Goal: Register for event/course

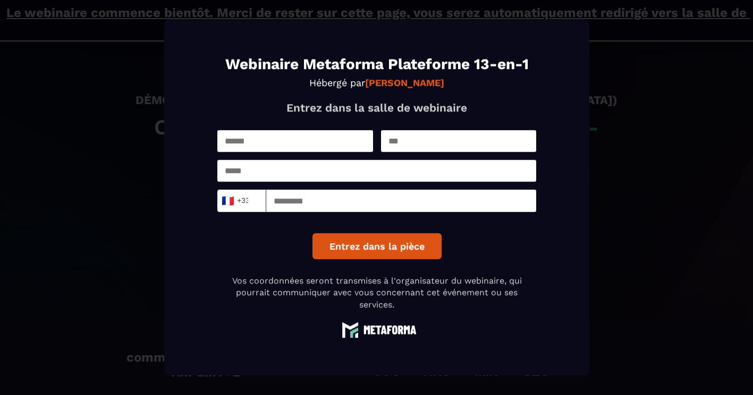
scroll to position [2, 0]
click at [291, 131] on input "Modal window" at bounding box center [295, 141] width 156 height 22
type input "*******"
type input "*********"
type input "**********"
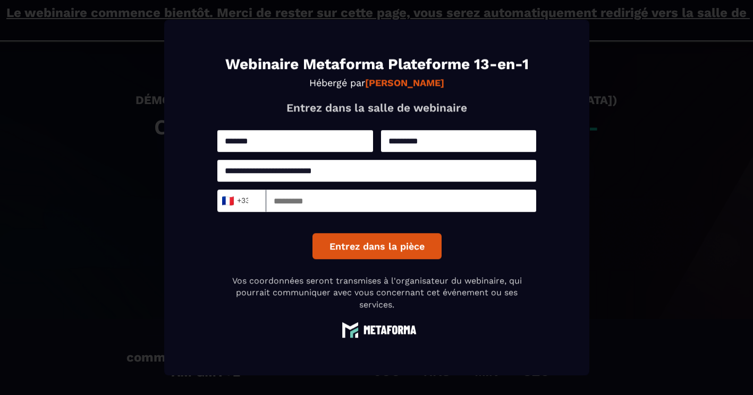
type input "*********"
click at [399, 243] on button "Entrez dans la pièce" at bounding box center [376, 246] width 129 height 26
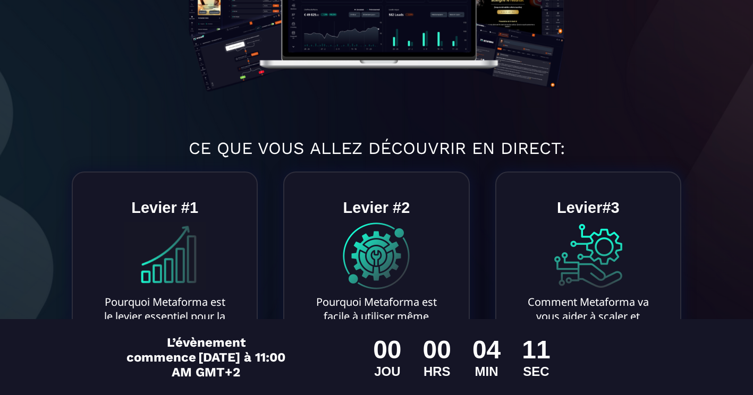
scroll to position [414, 0]
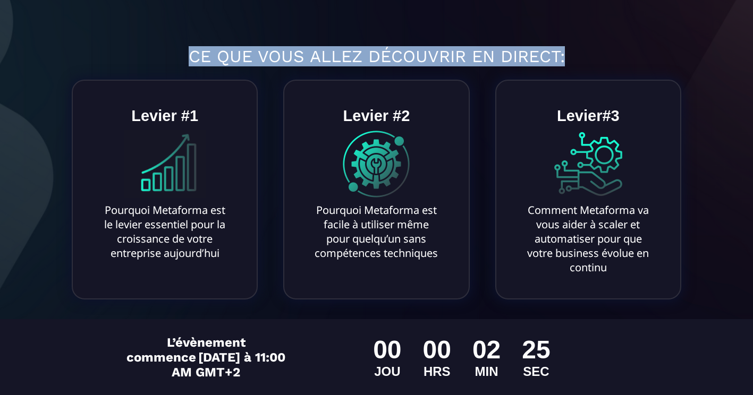
drag, startPoint x: 190, startPoint y: 54, endPoint x: 568, endPoint y: 55, distance: 377.9
click at [568, 55] on h1 "CE QUE VOUS ALLEZ DÉCOUVRIR EN DIRECT:" at bounding box center [376, 56] width 737 height 31
drag, startPoint x: 568, startPoint y: 55, endPoint x: 688, endPoint y: 56, distance: 119.6
click at [688, 56] on h1 "CE QUE VOUS ALLEZ DÉCOUVRIR EN DIRECT:" at bounding box center [376, 56] width 737 height 31
drag, startPoint x: 690, startPoint y: 56, endPoint x: 178, endPoint y: 53, distance: 511.9
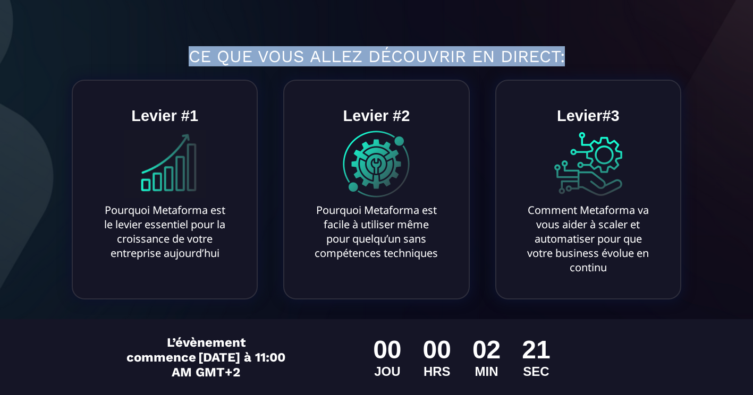
click at [178, 53] on h1 "CE QUE VOUS ALLEZ DÉCOUVRIR EN DIRECT:" at bounding box center [376, 56] width 737 height 31
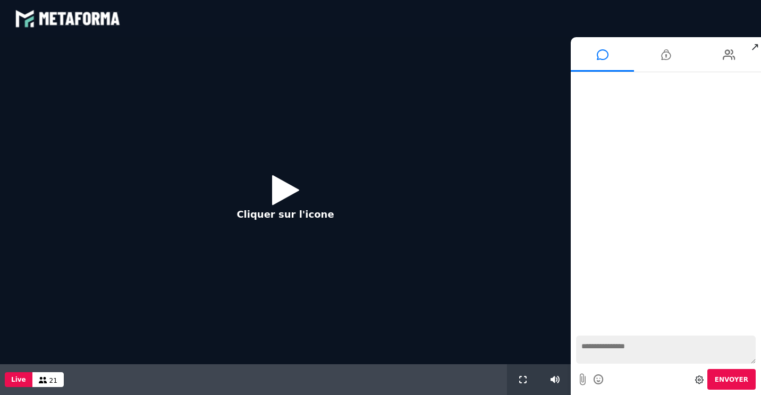
click at [276, 193] on icon at bounding box center [285, 190] width 27 height 35
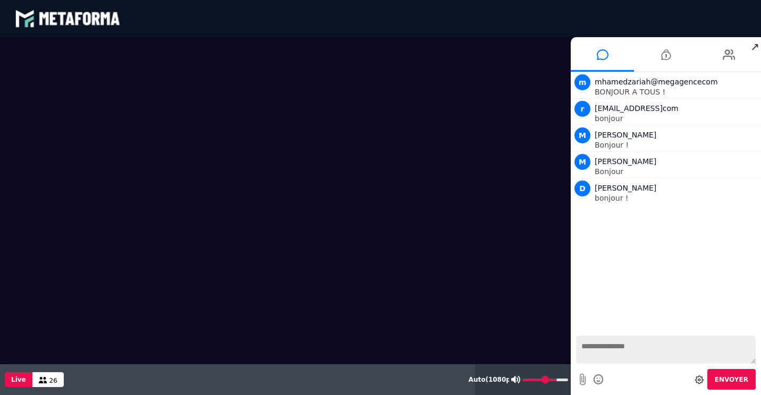
click at [518, 381] on icon at bounding box center [515, 379] width 9 height 7
type input "*"
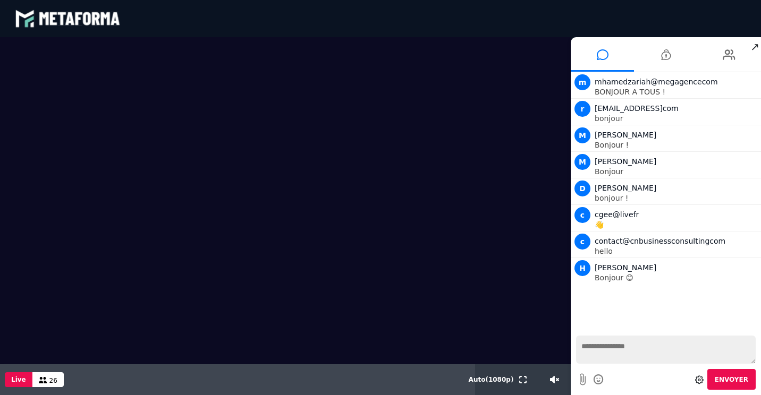
click at [610, 351] on textarea at bounding box center [666, 350] width 180 height 28
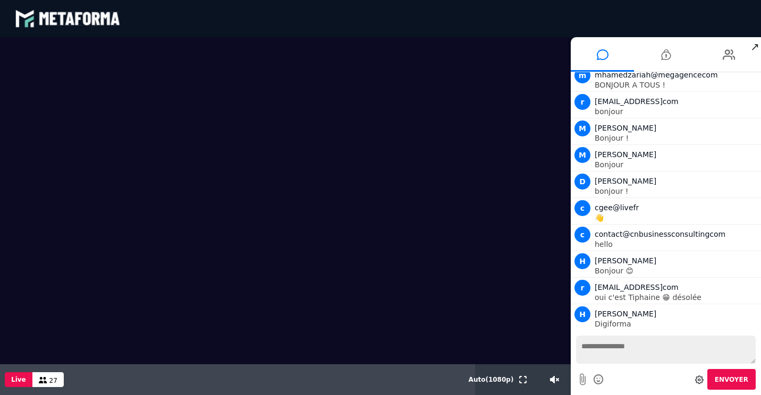
scroll to position [33, 0]
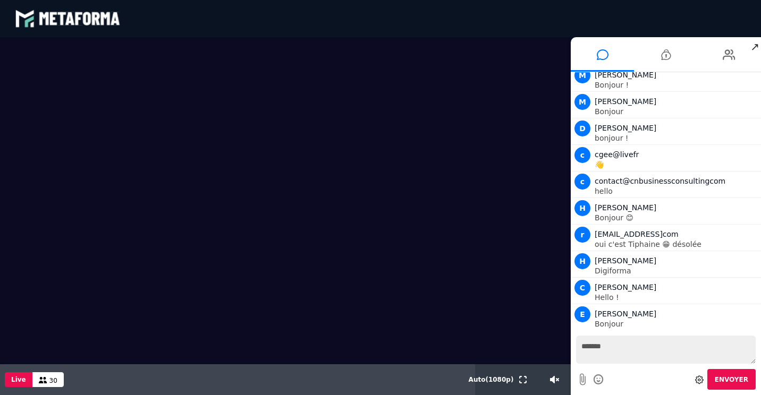
type textarea "*******"
click at [723, 381] on span "Envoyer" at bounding box center [731, 379] width 33 height 7
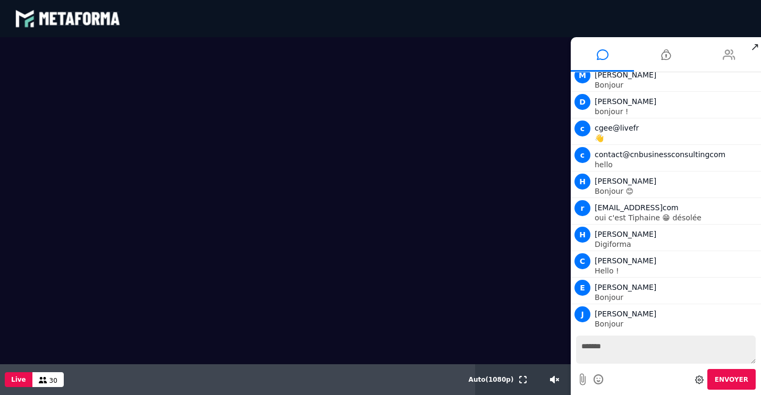
click at [729, 60] on icon at bounding box center [729, 54] width 13 height 27
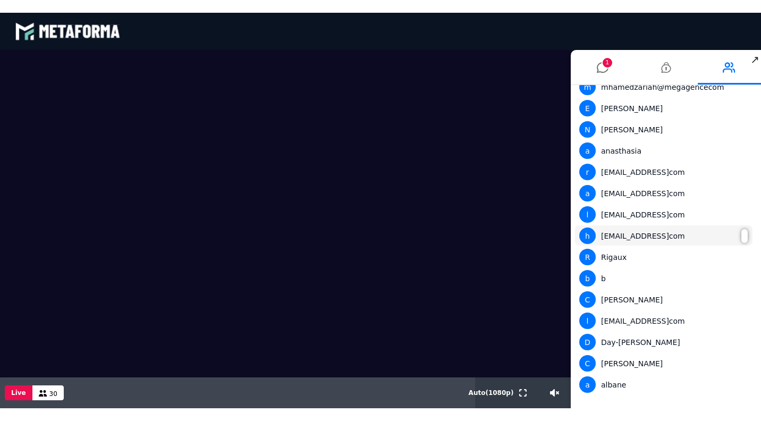
scroll to position [0, 0]
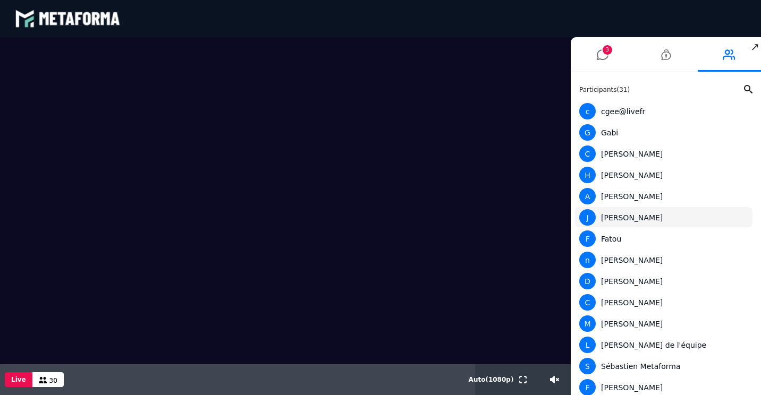
click at [627, 215] on div "[PERSON_NAME]" at bounding box center [663, 217] width 169 height 16
click at [614, 222] on div "[PERSON_NAME]" at bounding box center [663, 217] width 169 height 16
click at [587, 217] on span "J" at bounding box center [587, 217] width 16 height 16
click at [503, 332] on video at bounding box center [285, 200] width 571 height 327
click at [547, 379] on input "range" at bounding box center [545, 380] width 45 height 3
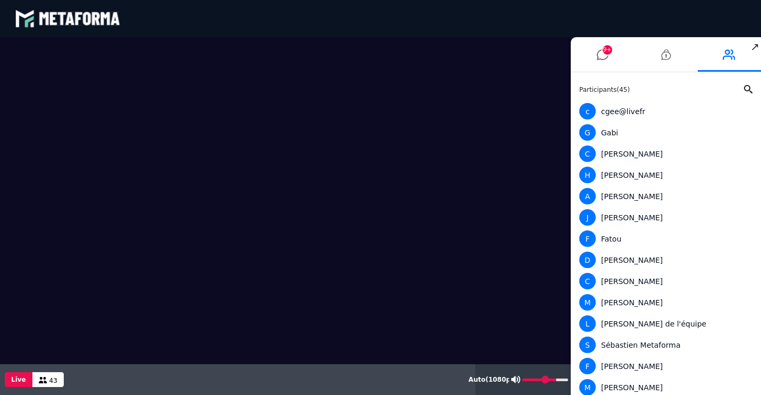
drag, startPoint x: 549, startPoint y: 379, endPoint x: 554, endPoint y: 379, distance: 5.8
type input "**"
click at [554, 379] on input "range" at bounding box center [545, 380] width 46 height 3
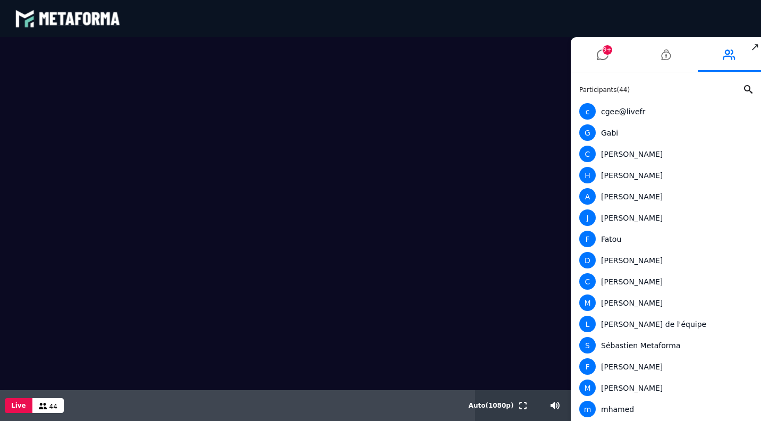
click at [521, 33] on div "blastream met_channel-b75402aa3198a961a33137d6ed46a688 fr en fr" at bounding box center [380, 19] width 731 height 32
click at [759, 46] on span "↗" at bounding box center [755, 46] width 12 height 19
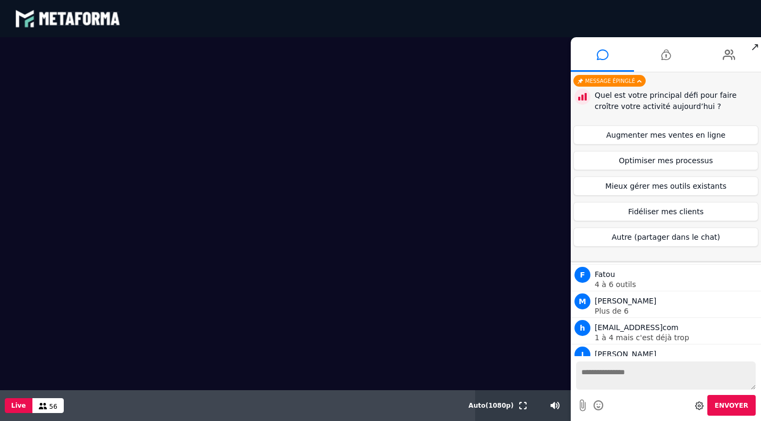
scroll to position [1599, 0]
click at [652, 163] on button "Optimiser mes processus" at bounding box center [666, 160] width 185 height 19
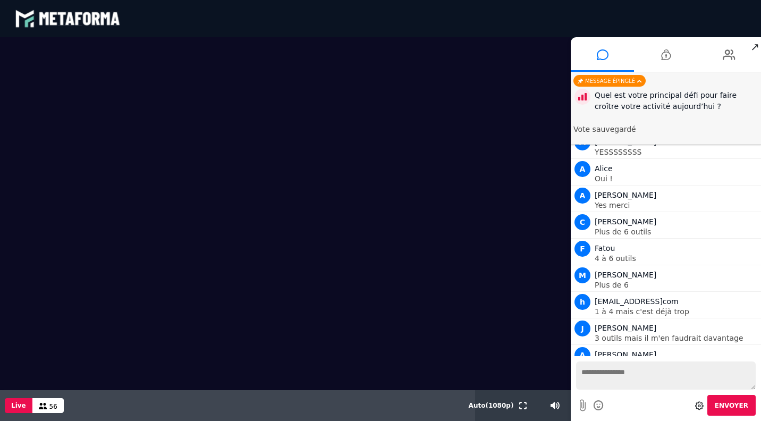
click at [630, 376] on textarea at bounding box center [666, 375] width 180 height 28
click at [628, 104] on div "Quel est votre principal défi pour faire croître votre activité aujourd’hui ?" at bounding box center [677, 101] width 164 height 22
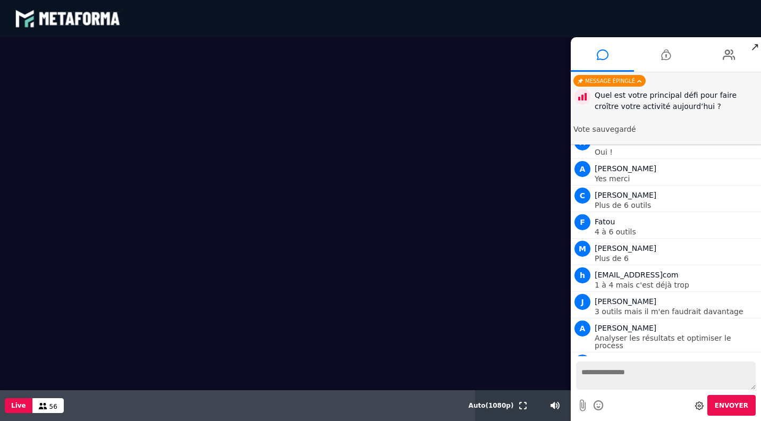
click at [615, 375] on textarea at bounding box center [666, 375] width 180 height 28
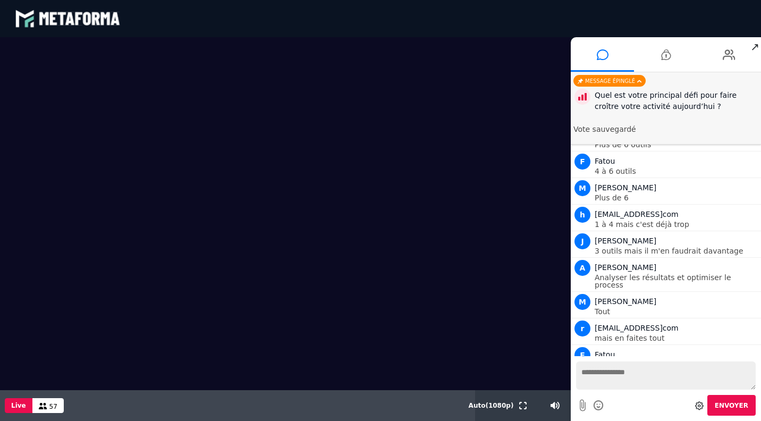
scroll to position [1713, 0]
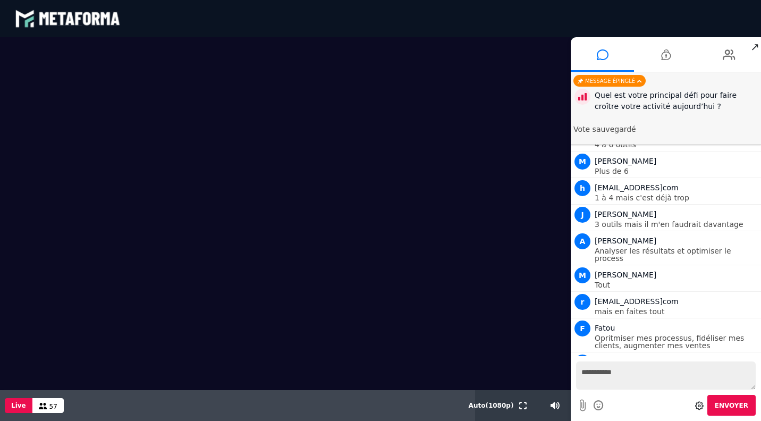
type textarea "**********"
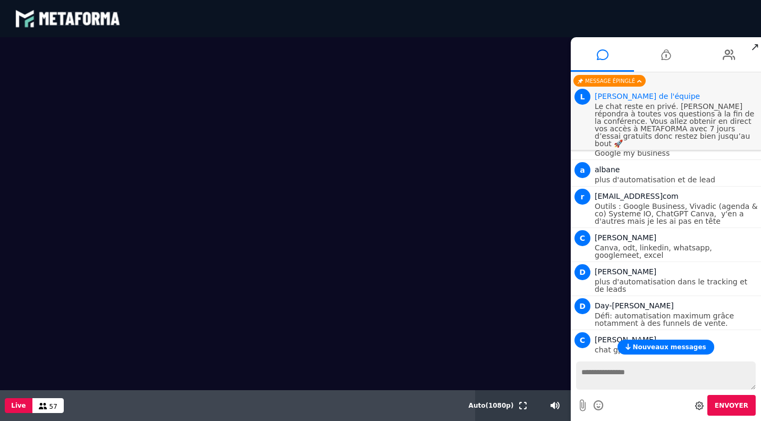
scroll to position [691, 0]
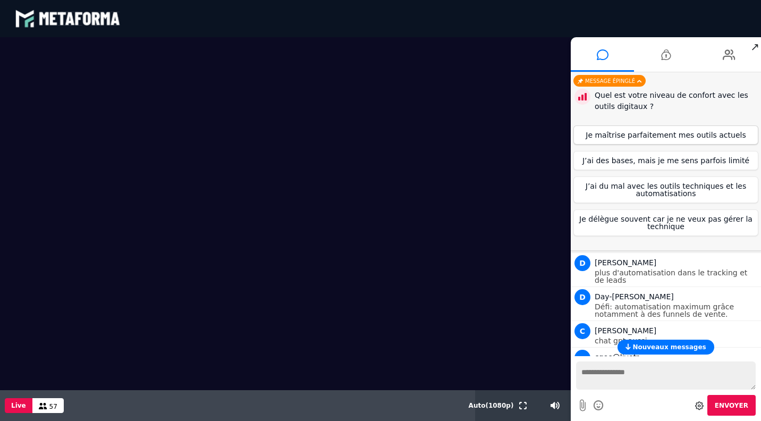
click at [661, 133] on button "Je maîtrise parfaitement mes outils actuels" at bounding box center [666, 134] width 185 height 19
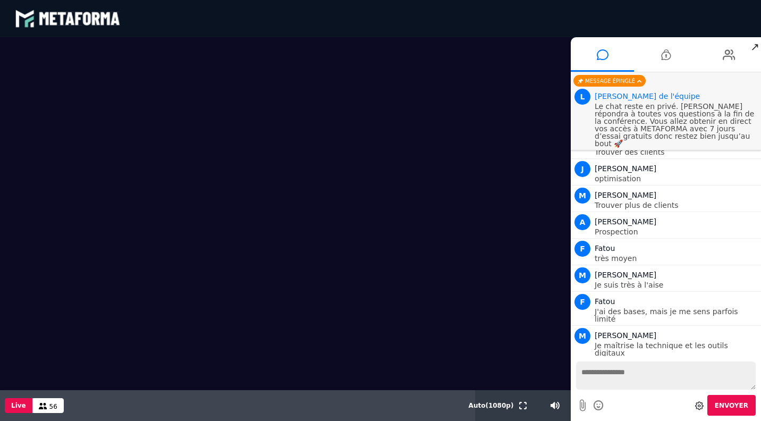
scroll to position [1926, 0]
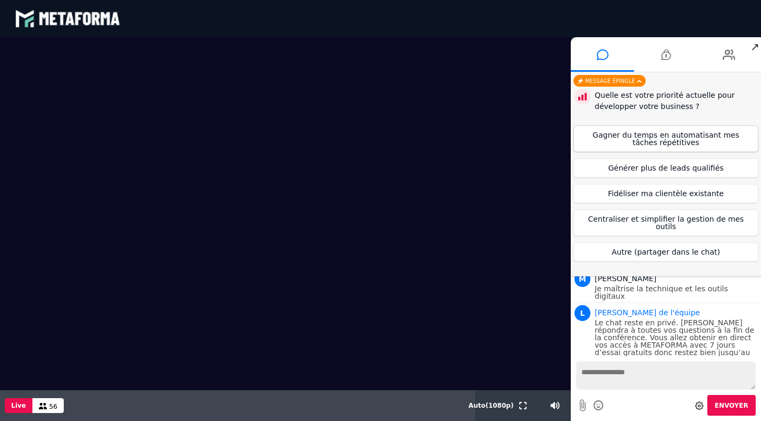
click at [687, 137] on button "Gagner du temps en automatisant mes tâches répétitives" at bounding box center [666, 138] width 185 height 27
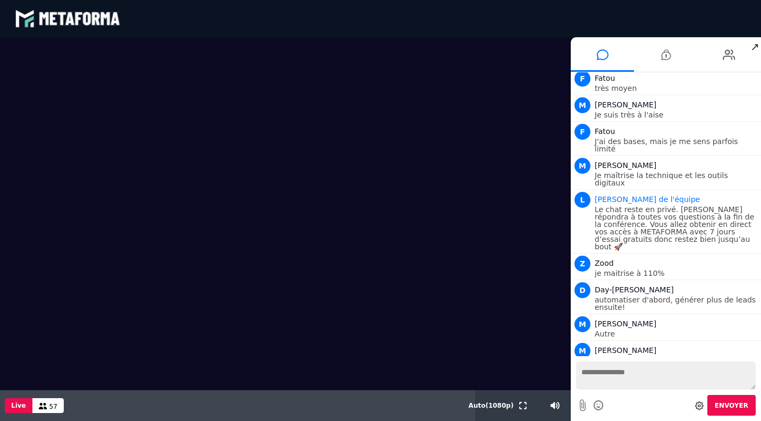
scroll to position [2040, 0]
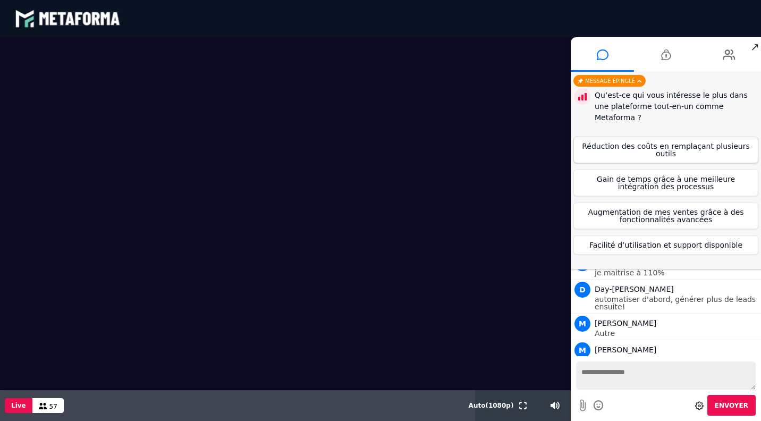
click at [628, 137] on button "Réduction des coûts en remplaçant plusieurs outils" at bounding box center [666, 150] width 185 height 27
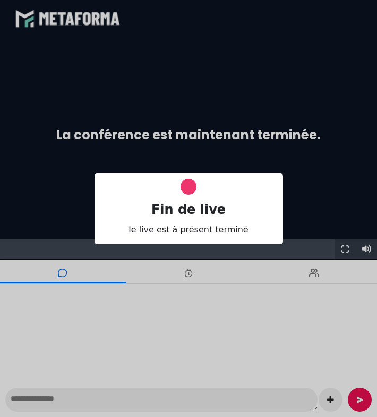
scroll to position [0, 0]
